Goal: Navigation & Orientation: Find specific page/section

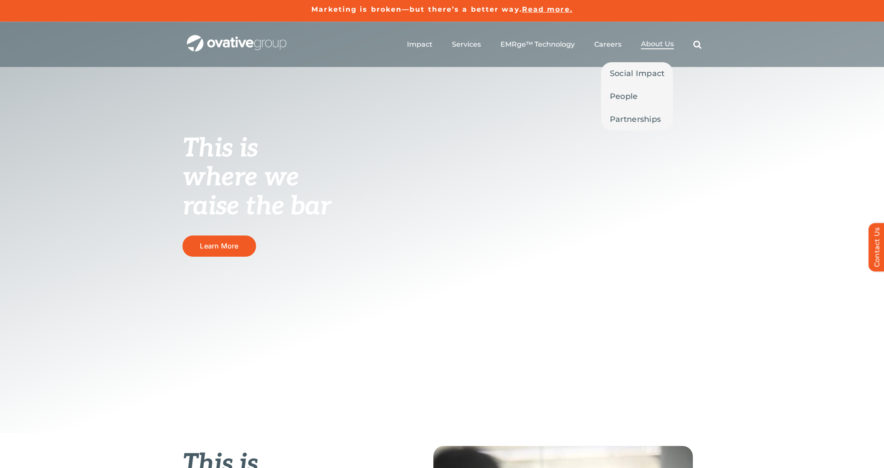
click at [657, 45] on span "About Us" at bounding box center [657, 44] width 33 height 9
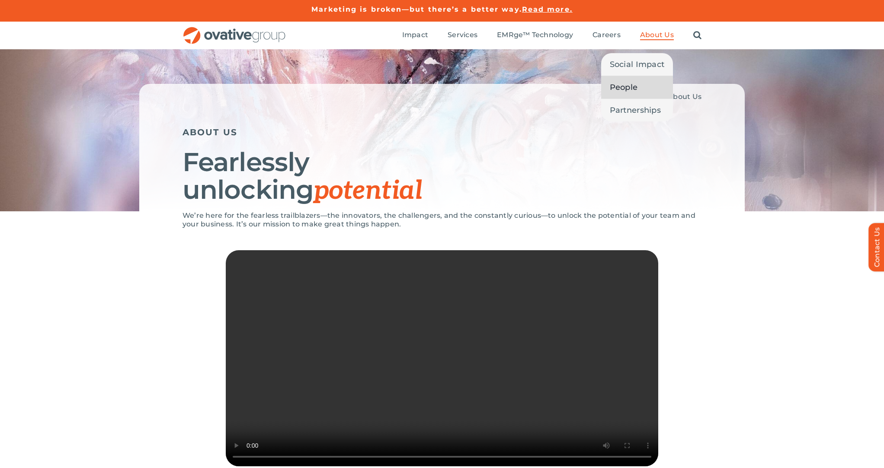
click at [636, 87] on span "People" at bounding box center [624, 87] width 28 height 12
